Goal: Information Seeking & Learning: Learn about a topic

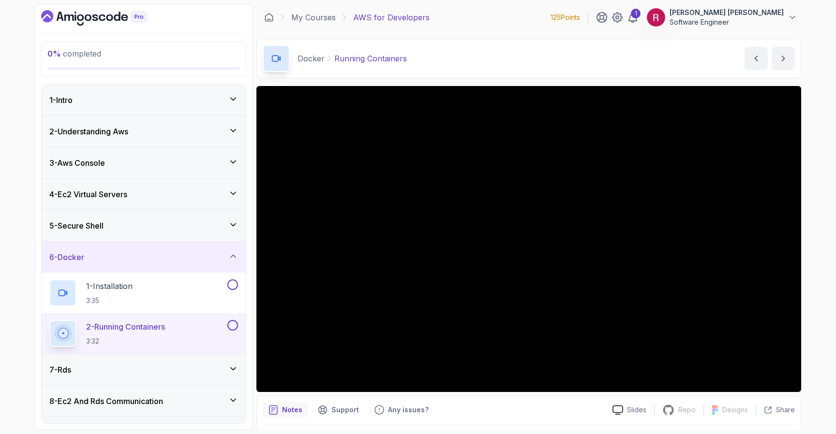
scroll to position [181, 0]
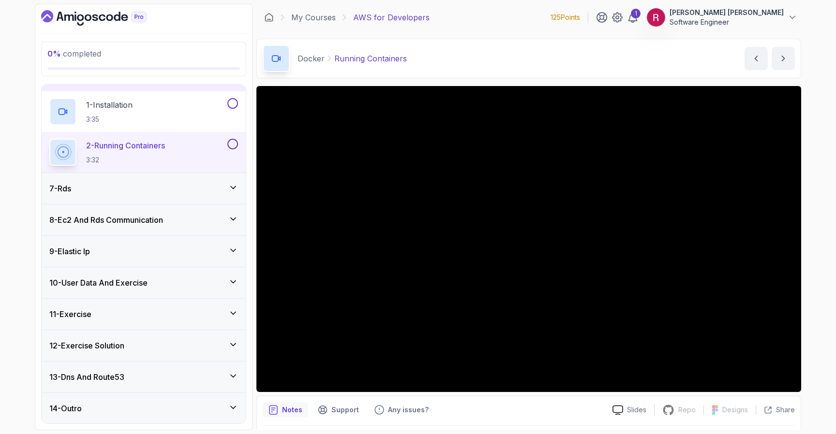
click at [742, 14] on p "[PERSON_NAME] [PERSON_NAME]" at bounding box center [727, 13] width 114 height 10
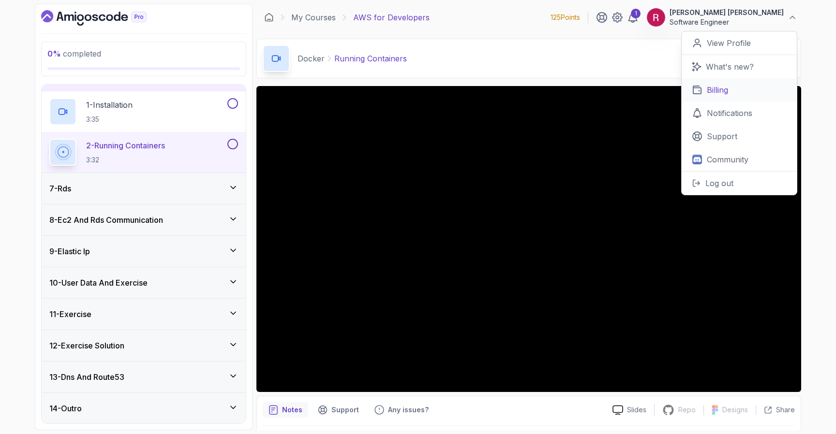
click at [717, 89] on p "Billing" at bounding box center [717, 90] width 21 height 12
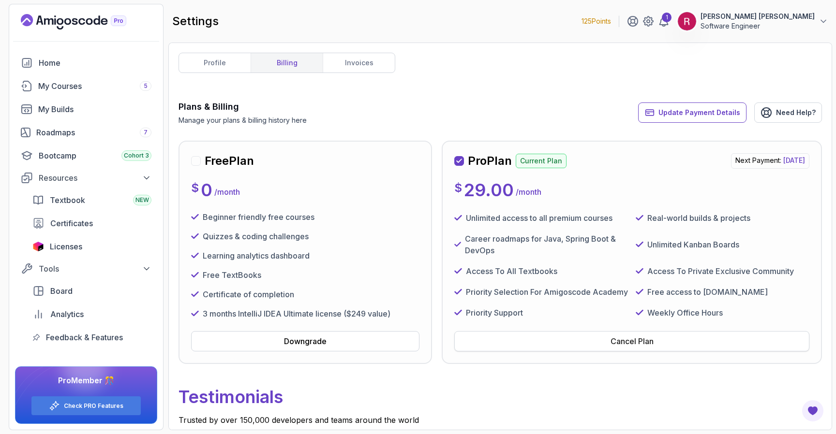
click at [591, 342] on button "Cancel Plan" at bounding box center [631, 341] width 355 height 20
click at [54, 82] on div "My Courses 5" at bounding box center [94, 86] width 113 height 12
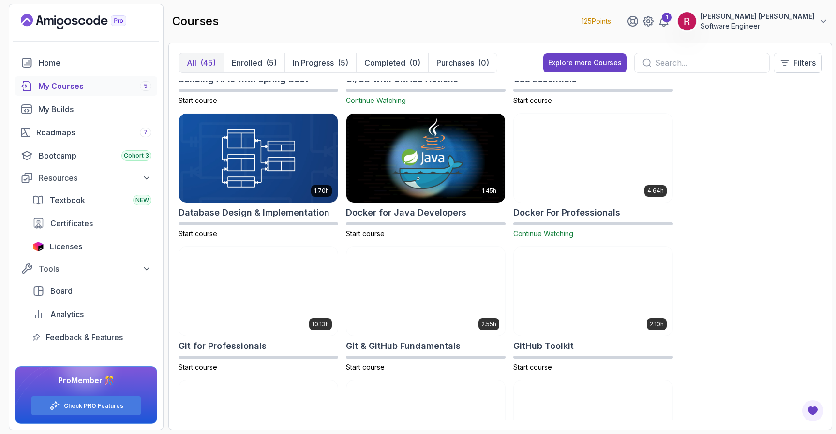
scroll to position [233, 0]
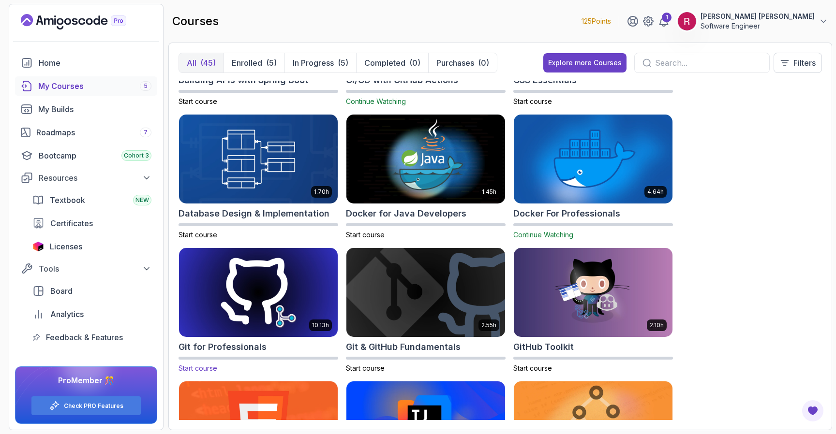
click at [255, 278] on img at bounding box center [258, 292] width 166 height 93
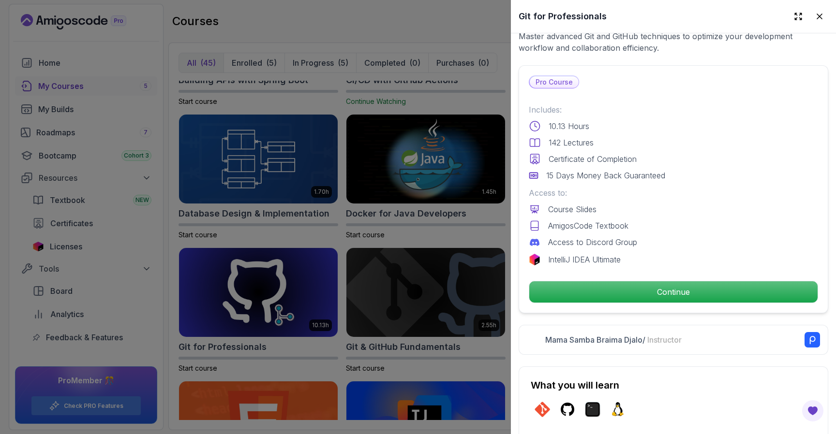
scroll to position [220, 0]
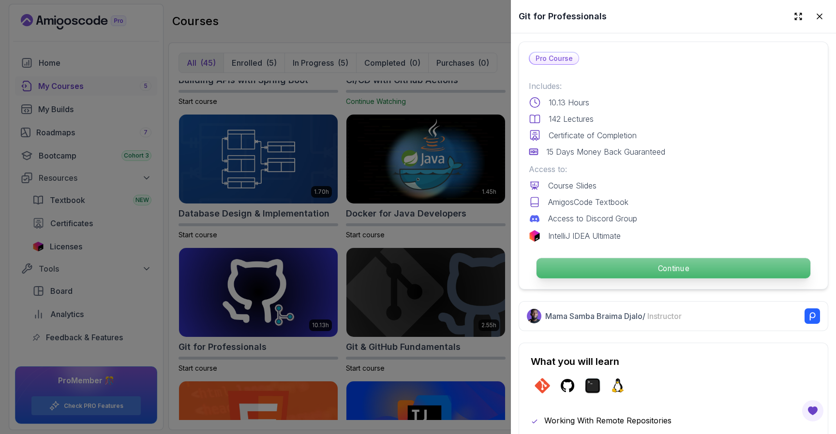
click at [686, 279] on div "Continue" at bounding box center [673, 268] width 289 height 22
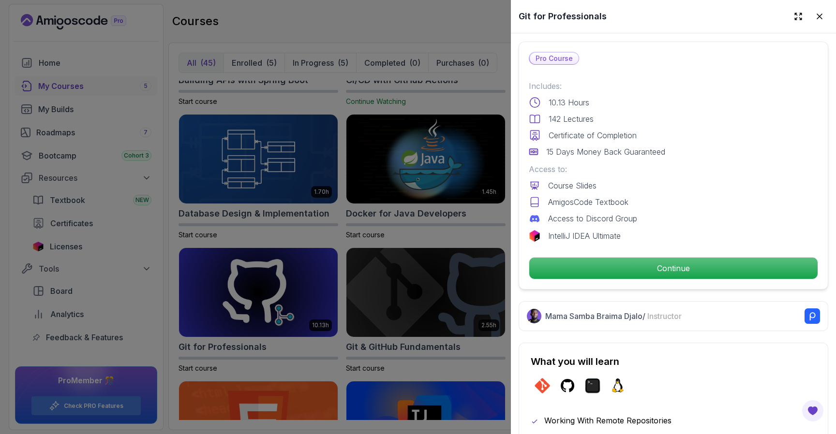
click at [385, 242] on div at bounding box center [418, 217] width 836 height 434
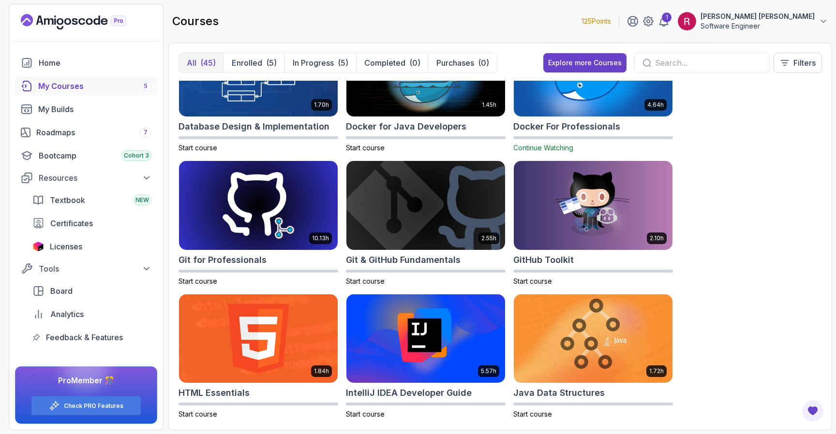
scroll to position [284, 0]
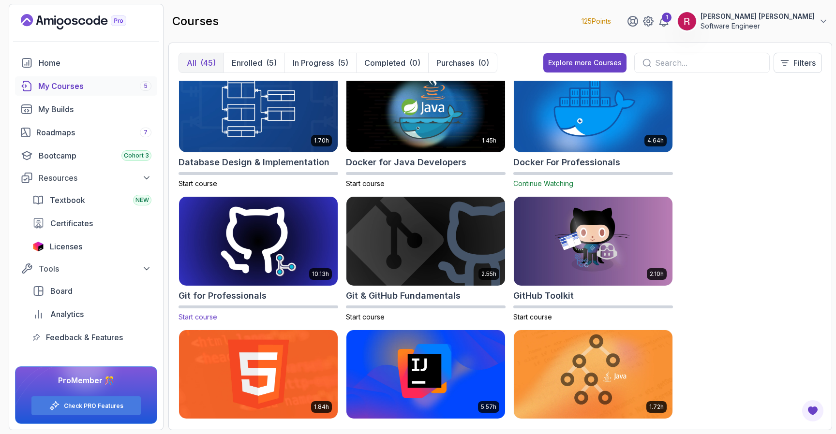
click at [295, 215] on img at bounding box center [258, 240] width 166 height 93
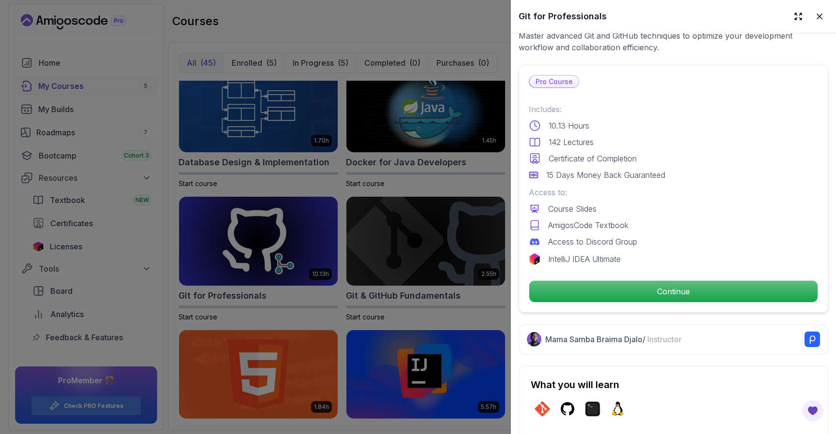
scroll to position [201, 0]
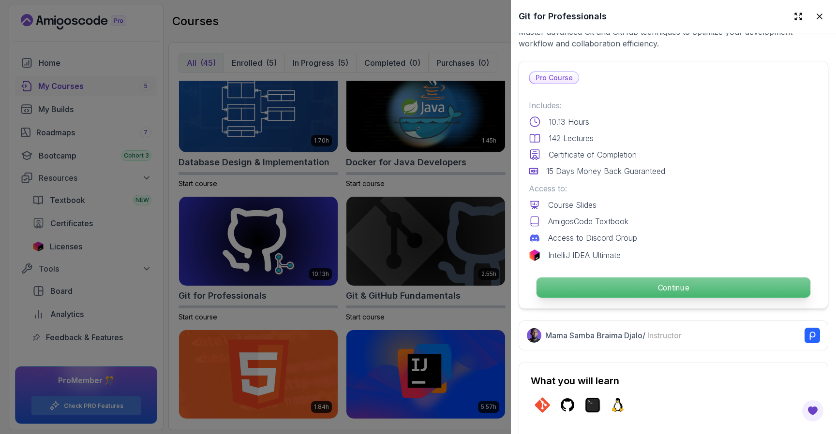
click at [705, 294] on p "Continue" at bounding box center [674, 288] width 274 height 20
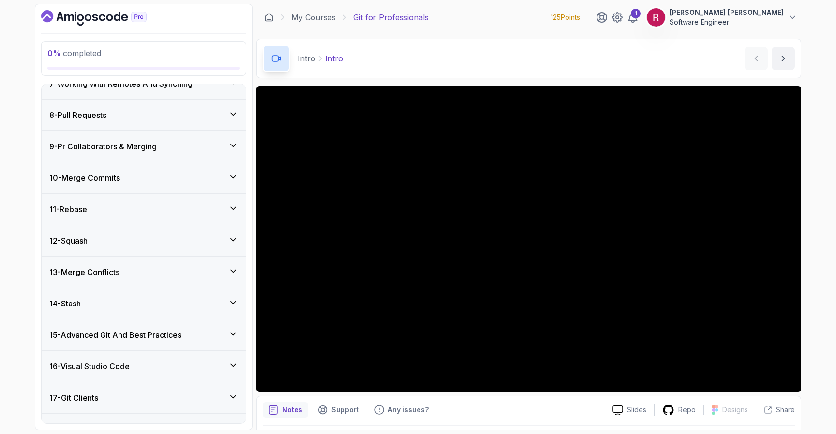
scroll to position [411, 0]
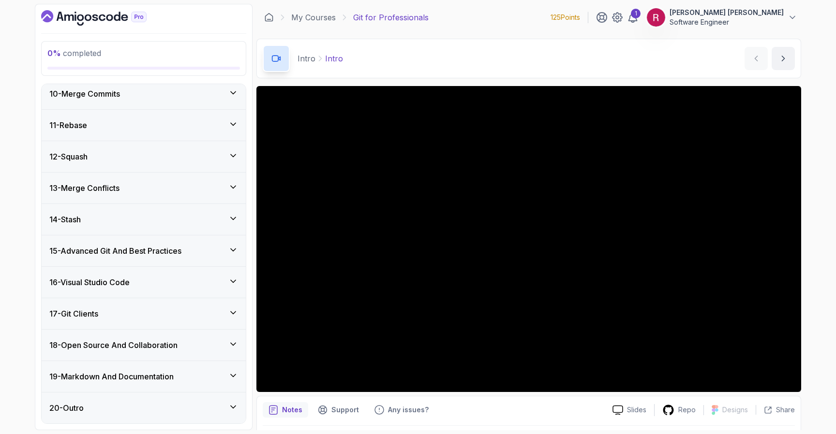
click at [162, 246] on h3 "15 - Advanced Git And Best Practices" at bounding box center [115, 251] width 132 height 12
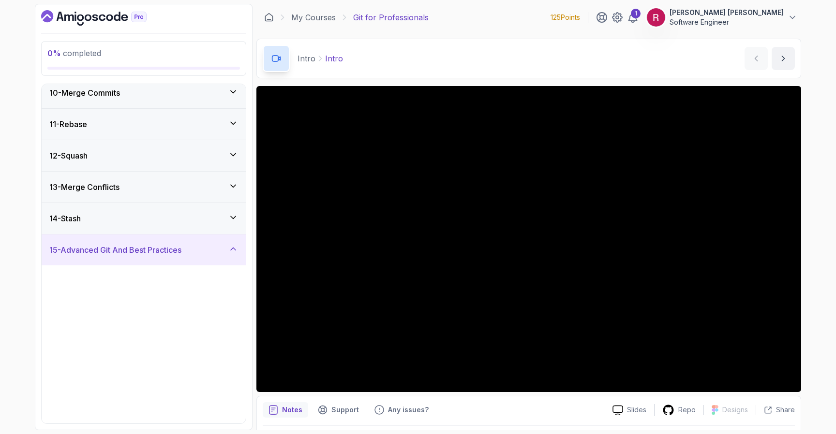
scroll to position [289, 0]
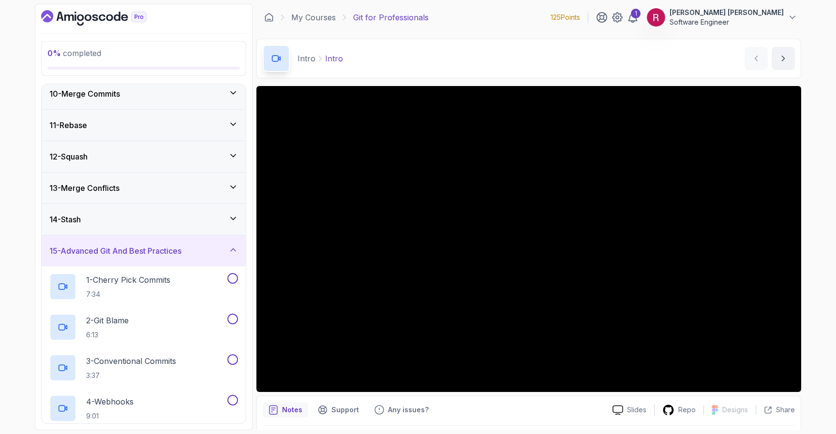
click at [162, 246] on h3 "15 - Advanced Git And Best Practices" at bounding box center [115, 251] width 132 height 12
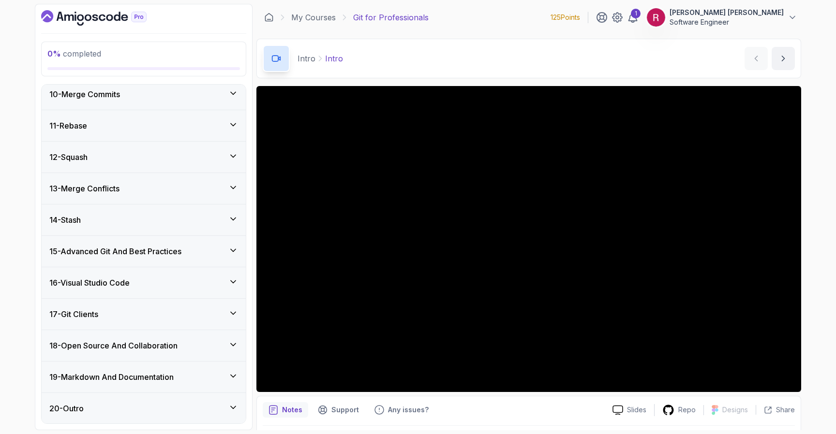
click at [149, 212] on div "14 - Stash" at bounding box center [144, 220] width 204 height 31
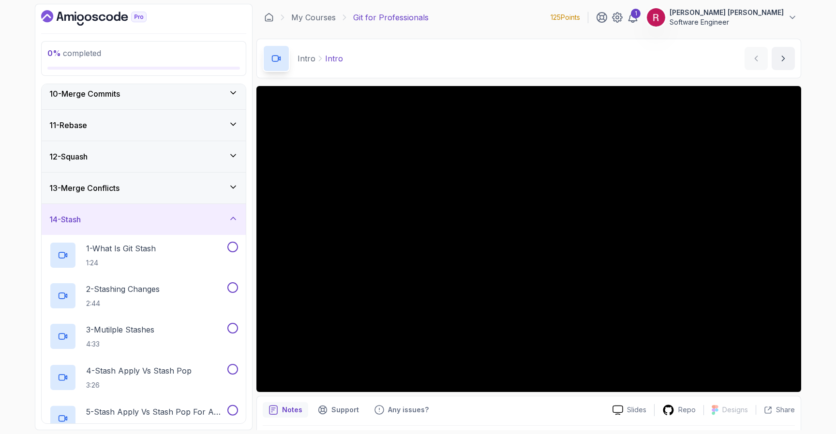
click at [149, 212] on div "14 - Stash" at bounding box center [144, 219] width 204 height 31
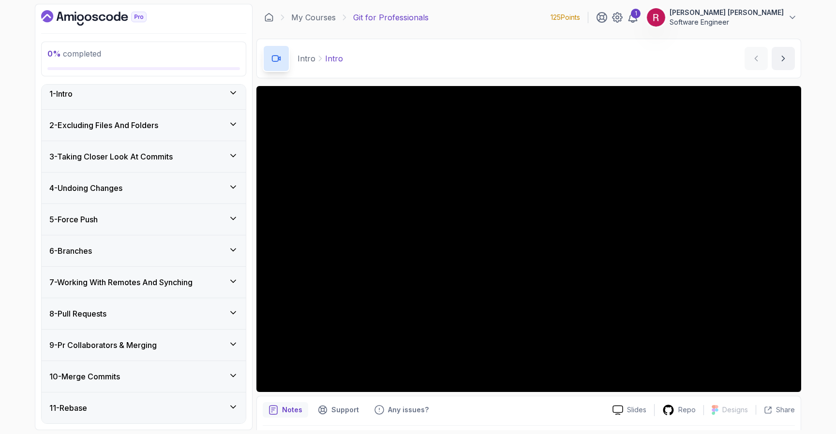
scroll to position [0, 0]
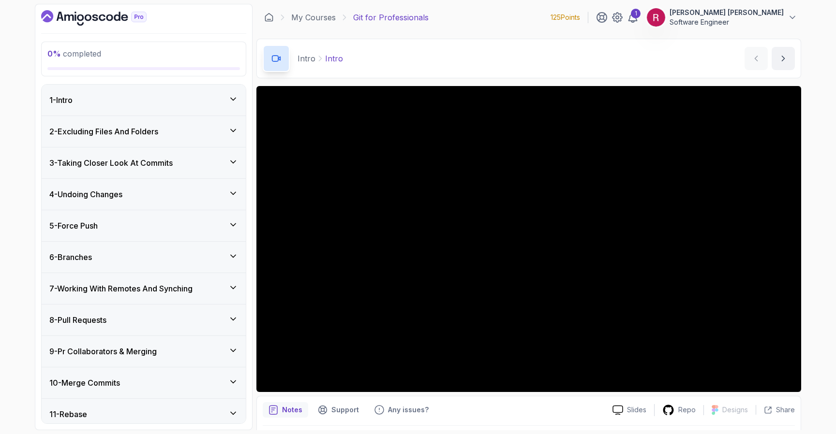
click at [138, 169] on div "3 - Taking Closer Look At Commits" at bounding box center [144, 163] width 204 height 31
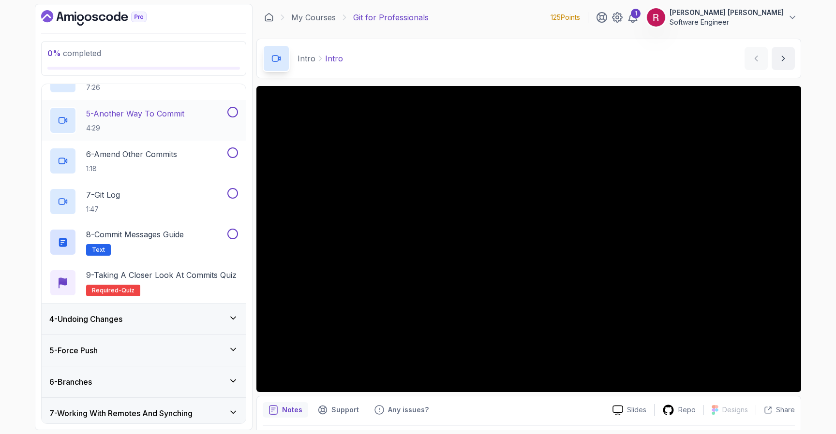
scroll to position [242, 0]
click at [154, 317] on div "4 - Undoing Changes" at bounding box center [143, 318] width 189 height 12
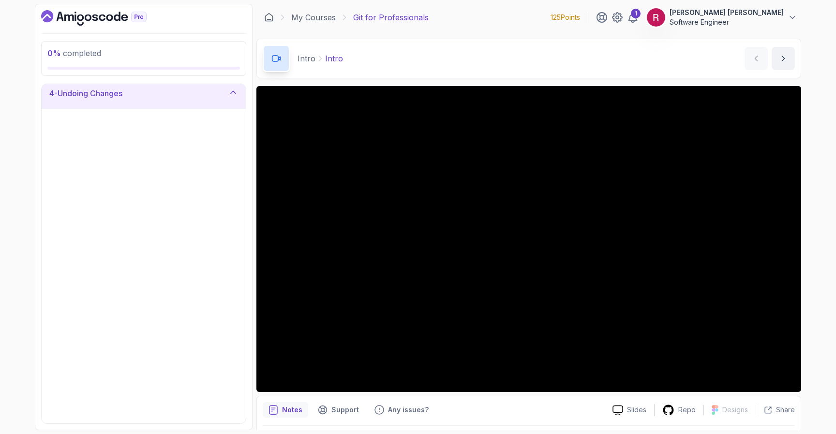
scroll to position [101, 0]
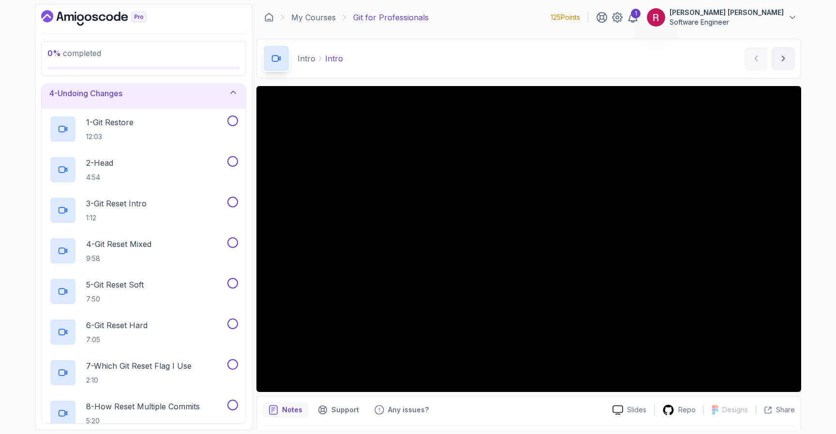
click at [184, 101] on div "4 - Undoing Changes" at bounding box center [144, 93] width 204 height 31
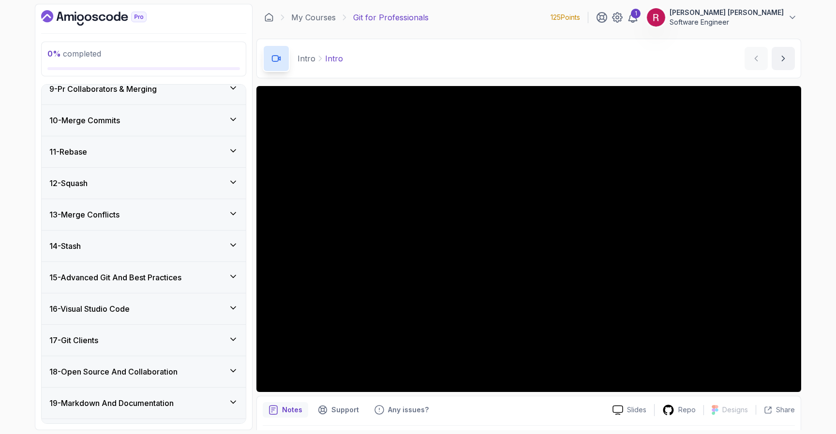
scroll to position [289, 0]
